Goal: Task Accomplishment & Management: Complete application form

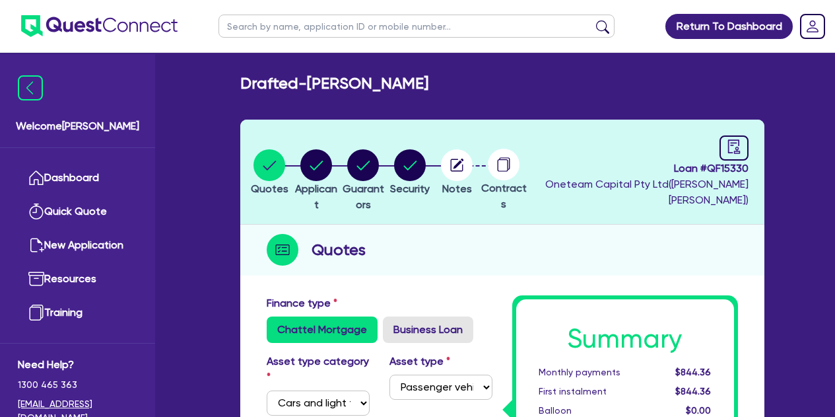
select select "CARS_AND_LIGHT_TRUCKS"
select select "PASSENGER_VEHICLES"
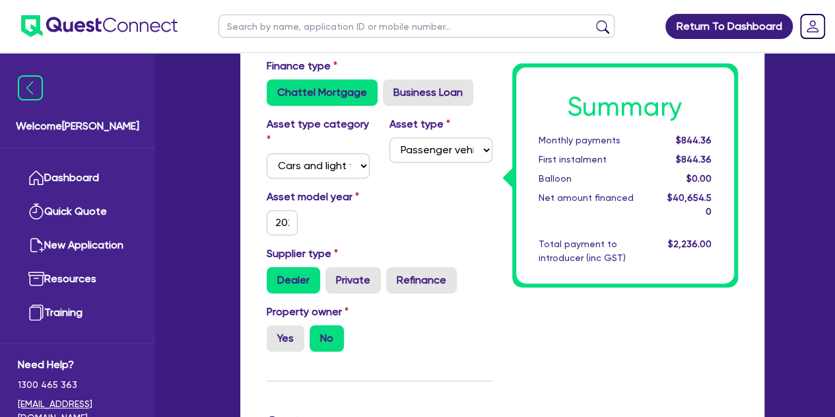
scroll to position [240, 0]
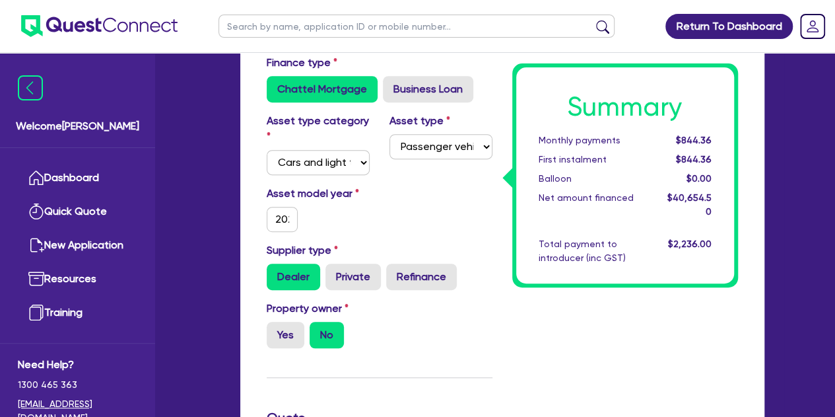
click at [288, 205] on div "Asset model year [DATE]" at bounding box center [318, 209] width 123 height 46
click at [289, 221] on input "2024" at bounding box center [283, 219] width 32 height 25
type input "50,000"
type input "10,000"
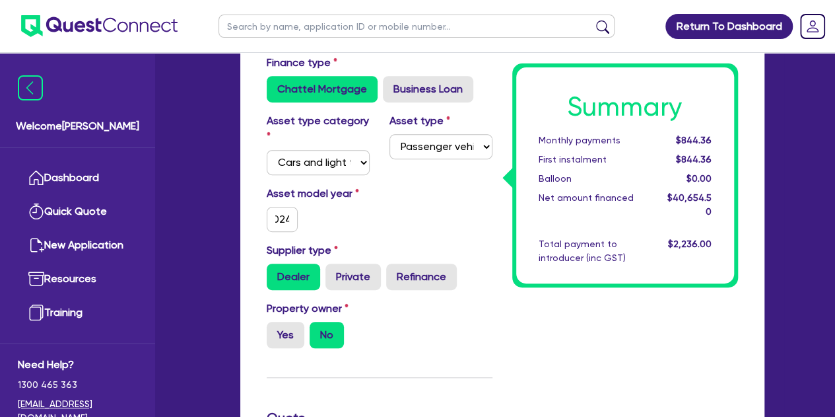
type input "2,032.73"
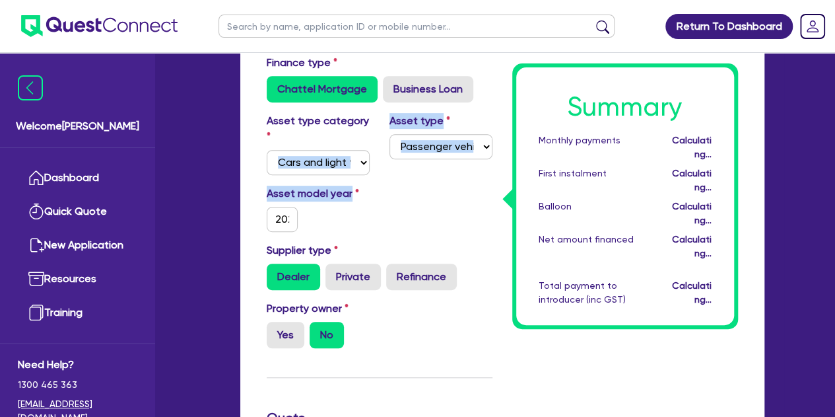
drag, startPoint x: 351, startPoint y: 219, endPoint x: 338, endPoint y: 149, distance: 71.1
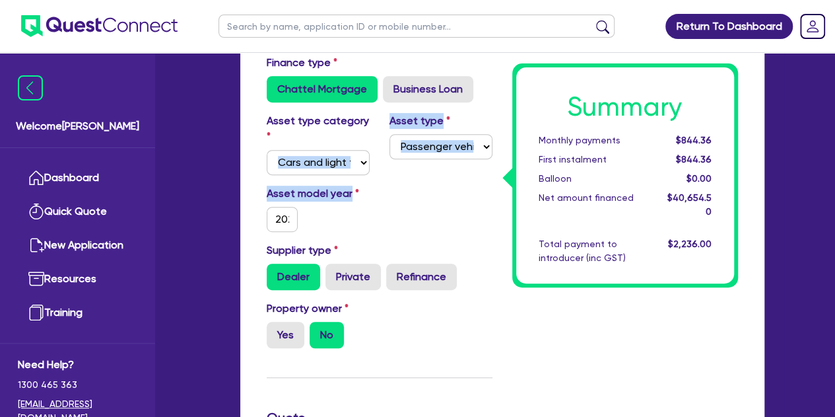
type input "50,000"
type input "10,000"
type input "2,032.73"
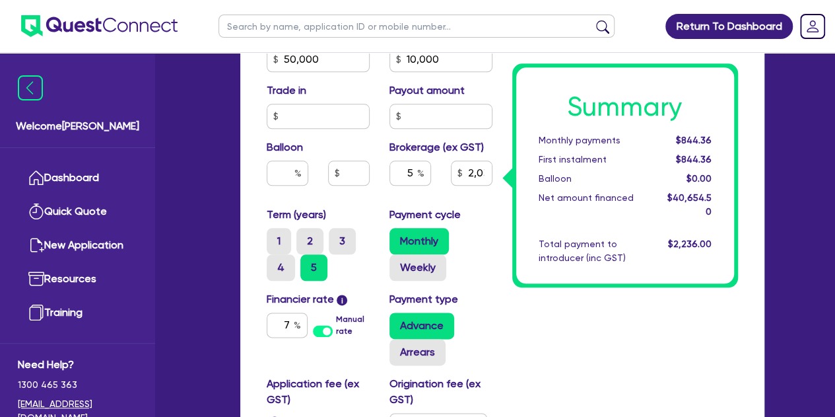
scroll to position [647, 0]
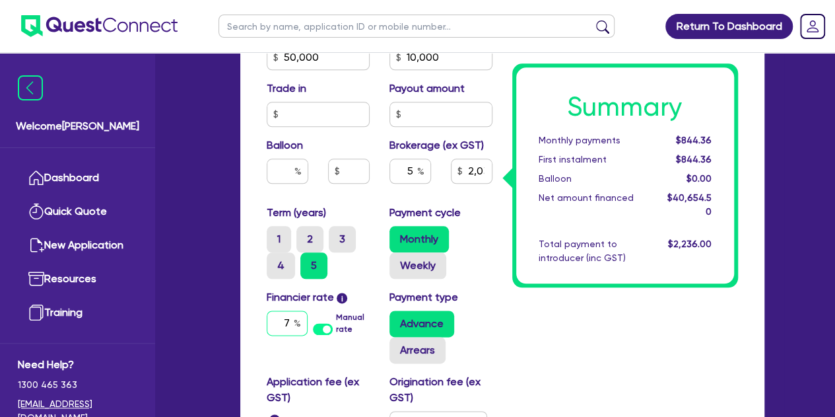
click at [290, 314] on input "7" at bounding box center [287, 322] width 41 height 25
type input "8.5"
type input "50,000"
type input "10,000"
type input "2,032.73"
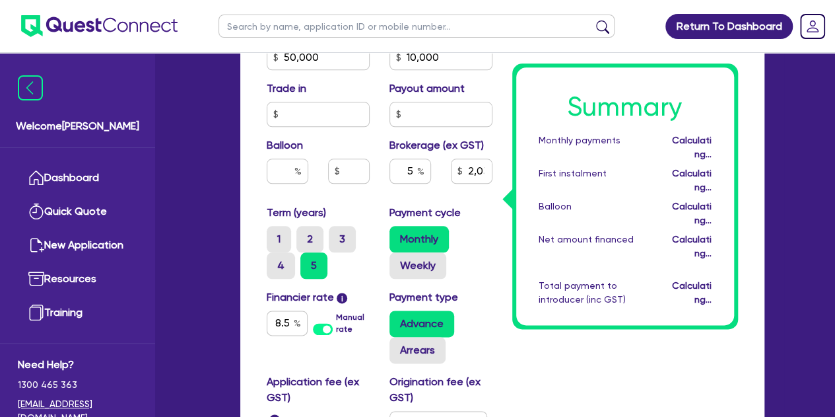
type input "50,000"
type input "10,000"
type input "2,032.73"
click at [605, 337] on div "Summary Monthly payments Calculating... First instalment Calculating... Balloon…" at bounding box center [625, 92] width 246 height 888
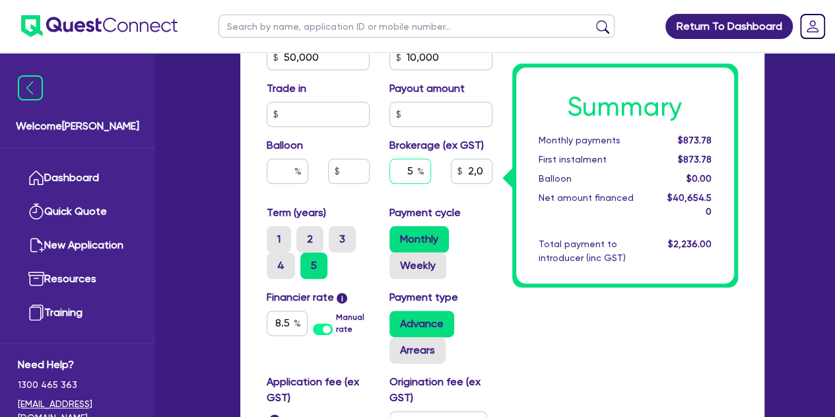
click at [413, 170] on input "5" at bounding box center [410, 170] width 42 height 25
click at [531, 323] on div "Summary Monthly payments $873.78 First instalment $873.78 Balloon $0.00 Net amo…" at bounding box center [625, 92] width 246 height 888
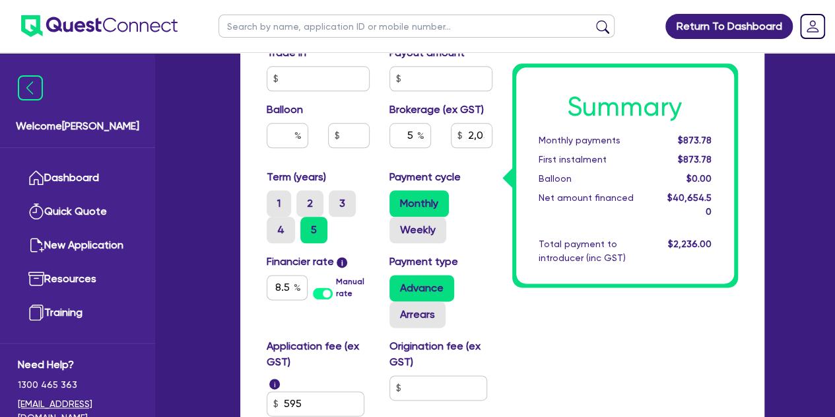
scroll to position [683, 0]
drag, startPoint x: 203, startPoint y: 133, endPoint x: 186, endPoint y: 138, distance: 17.8
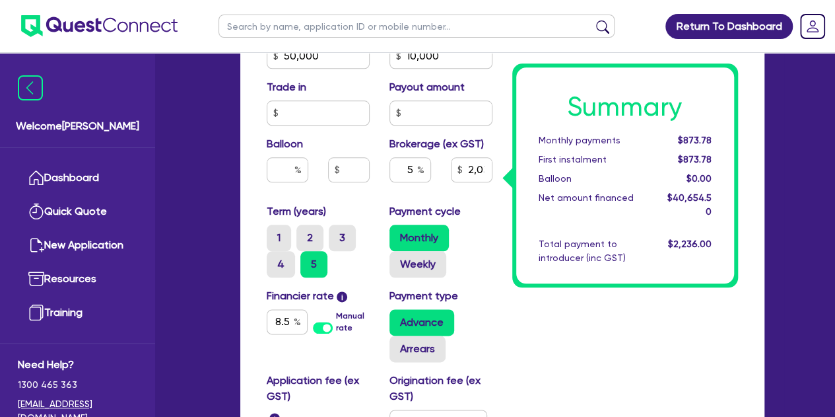
scroll to position [649, 0]
click at [186, 138] on div "Welcome [PERSON_NAME] Quick Quote New Application Ref Company Ref Salesperson R…" at bounding box center [417, 16] width 733 height 1331
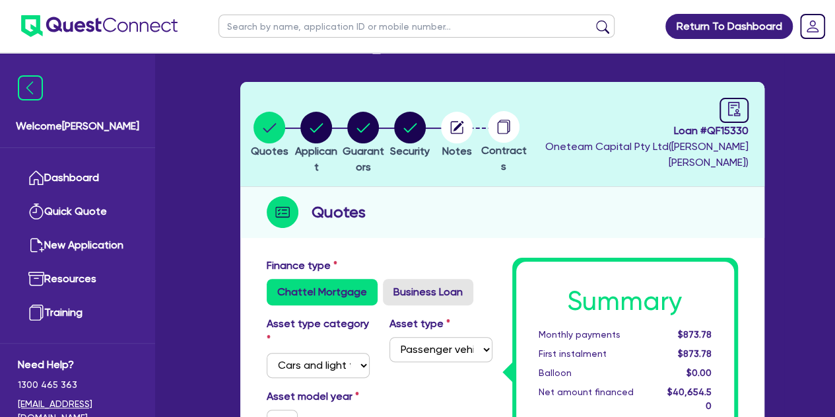
scroll to position [0, 0]
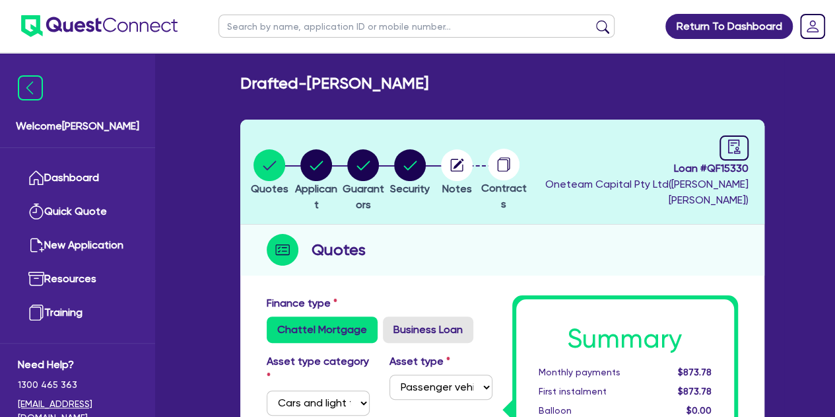
click at [478, 171] on li "Notes" at bounding box center [457, 172] width 47 height 46
click at [464, 165] on icon "button" at bounding box center [459, 163] width 11 height 11
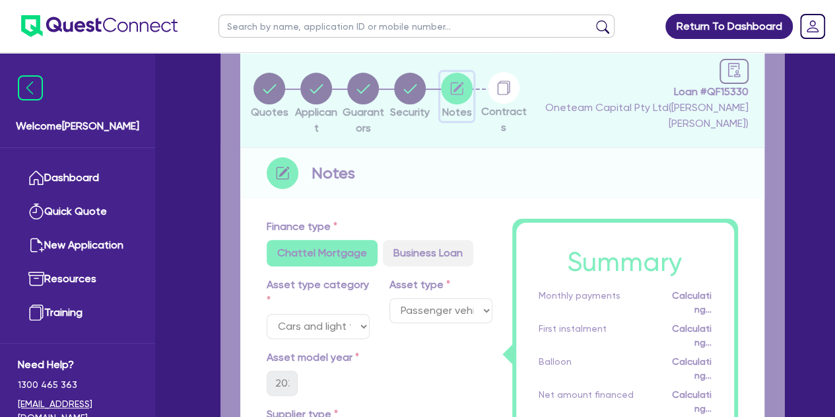
scroll to position [89, 0]
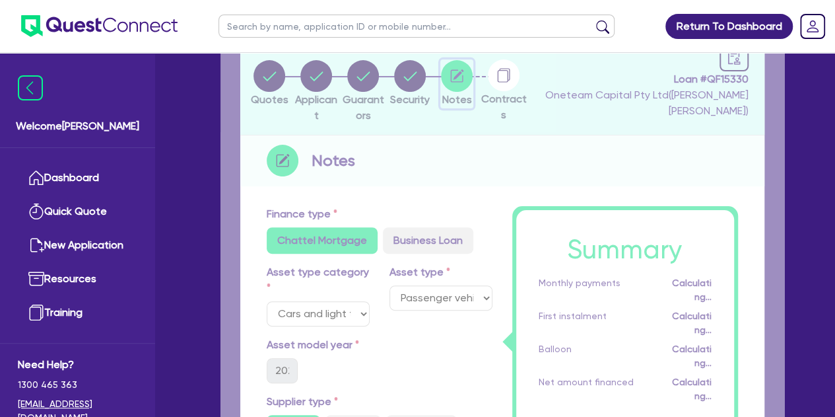
select select "Other"
